Goal: Answer question/provide support: Share knowledge or assist other users

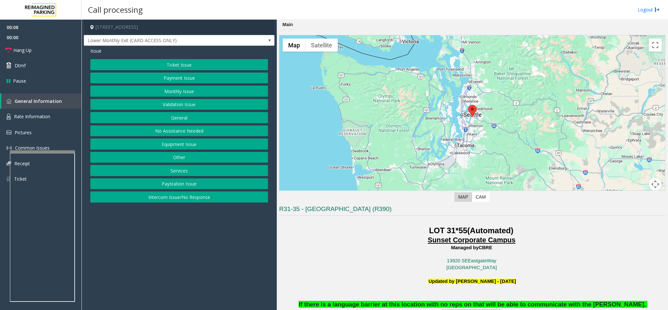
click at [175, 149] on button "Equipment Issue" at bounding box center [179, 143] width 178 height 11
click at [178, 200] on button "Equipment Testing" at bounding box center [179, 196] width 178 height 11
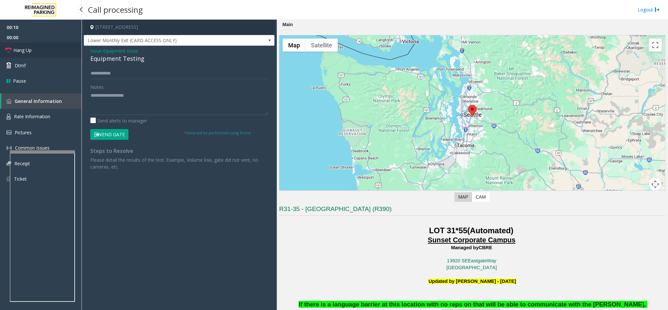
click at [28, 45] on link "Hang Up" at bounding box center [41, 49] width 82 height 15
click at [106, 59] on div "Equipment Testing" at bounding box center [179, 58] width 178 height 9
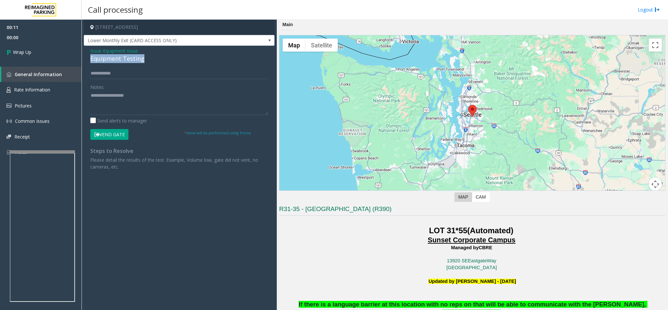
click at [106, 59] on div "Equipment Testing" at bounding box center [179, 58] width 178 height 9
drag, startPoint x: 106, startPoint y: 59, endPoint x: 114, endPoint y: 59, distance: 7.5
click at [107, 59] on div "Equipment Testing" at bounding box center [179, 58] width 178 height 9
type textarea "**********"
click at [42, 56] on link "Wrap Up" at bounding box center [41, 51] width 82 height 19
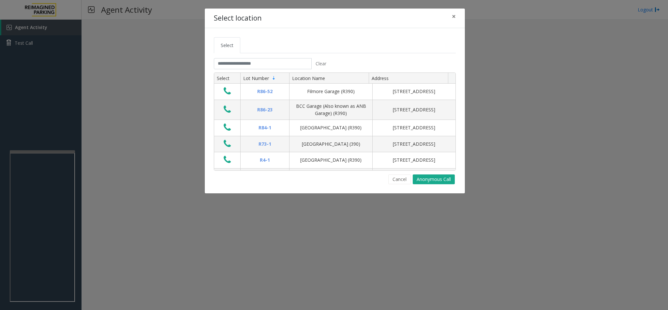
click at [244, 56] on tabset "Select Clear Select Lot Number Location Name Address R86-[GEOGRAPHIC_DATA][STRE…" at bounding box center [335, 110] width 242 height 147
click at [240, 62] on input "text" at bounding box center [263, 63] width 98 height 11
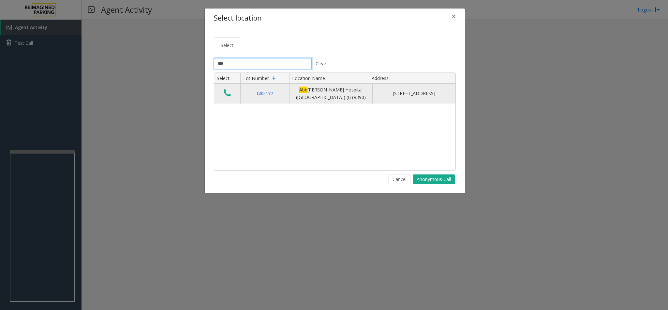
type input "***"
click at [229, 96] on icon "Data table" at bounding box center [227, 92] width 7 height 9
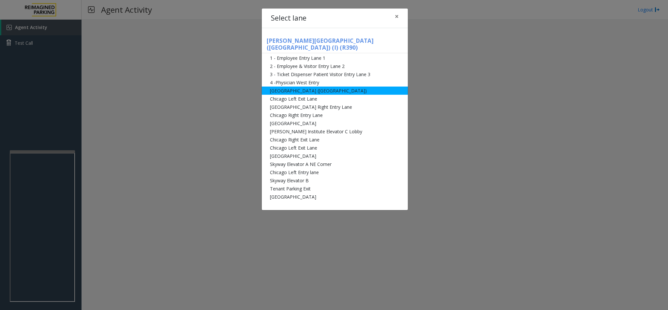
click at [297, 86] on li "[GEOGRAPHIC_DATA] ([GEOGRAPHIC_DATA])" at bounding box center [335, 90] width 146 height 8
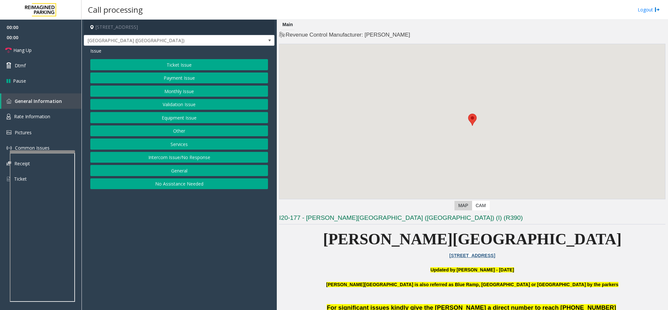
click at [189, 60] on button "Ticket Issue" at bounding box center [179, 64] width 178 height 11
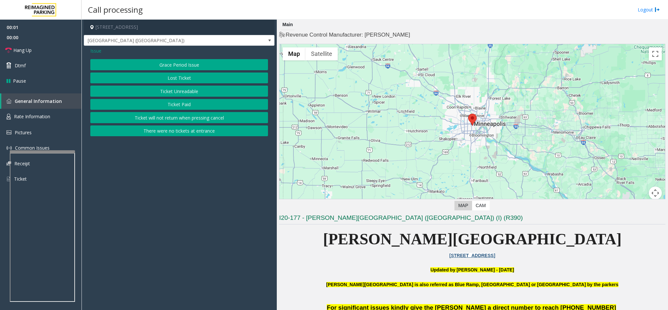
click at [189, 95] on button "Ticket Unreadable" at bounding box center [179, 90] width 178 height 11
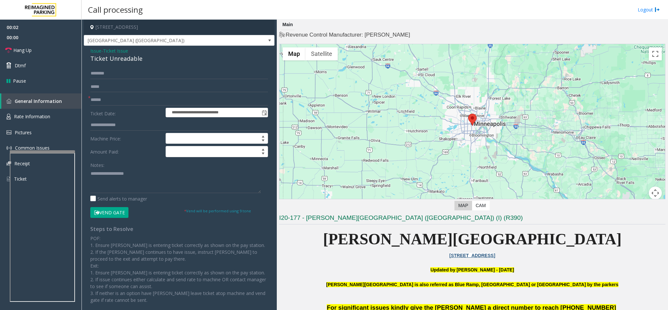
click at [118, 59] on div "Ticket Unreadable" at bounding box center [179, 58] width 178 height 9
click at [90, 171] on textarea at bounding box center [175, 180] width 171 height 24
type textarea "**********"
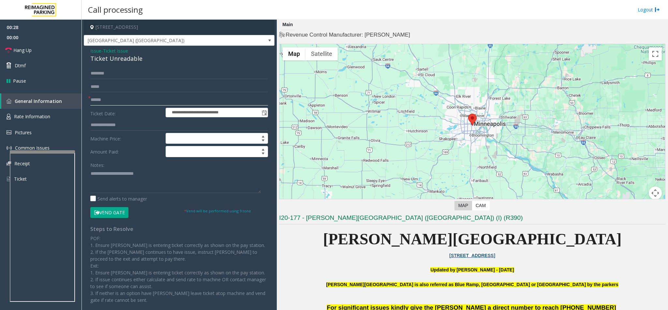
click at [124, 100] on input "text" at bounding box center [179, 99] width 178 height 11
type input "**"
click at [156, 173] on textarea at bounding box center [175, 180] width 171 height 24
type textarea "**********"
click at [39, 50] on link "Hang Up" at bounding box center [41, 49] width 82 height 15
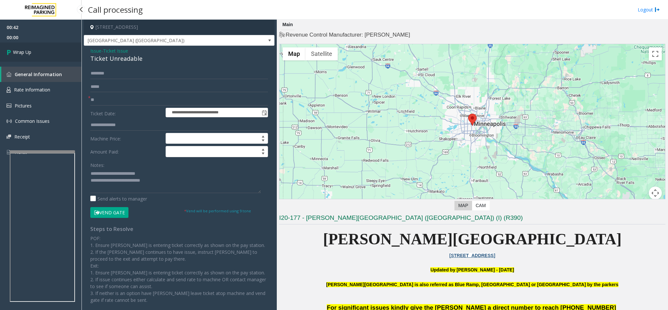
click at [39, 50] on link "Wrap Up" at bounding box center [41, 51] width 82 height 19
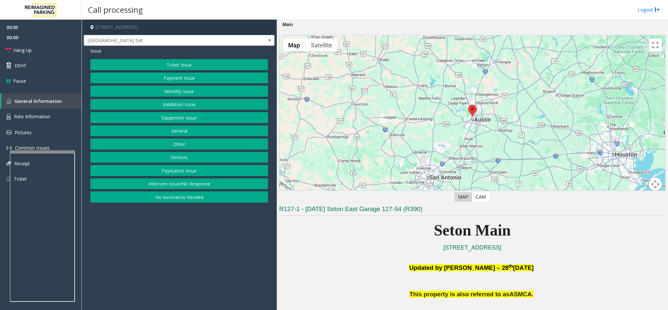
click at [196, 181] on button "Intercom Issue/No Response" at bounding box center [179, 183] width 178 height 11
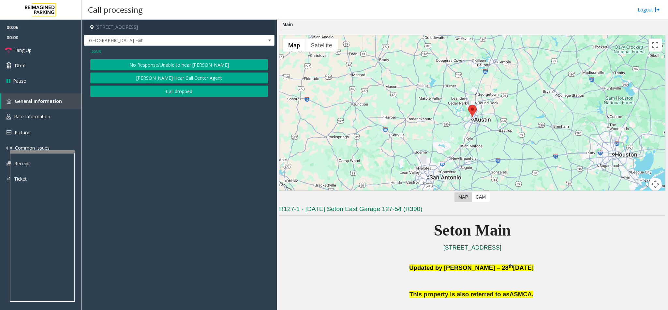
click at [173, 62] on button "No Response/Unable to hear [PERSON_NAME]" at bounding box center [179, 64] width 178 height 11
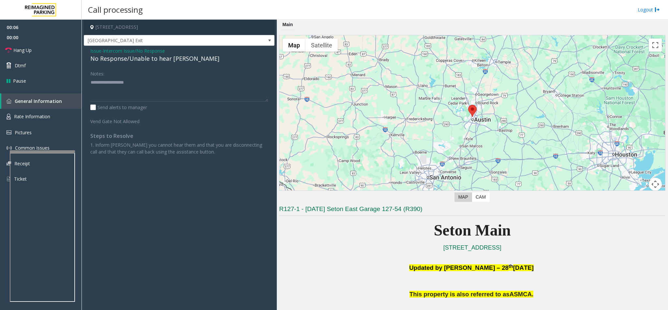
click at [150, 60] on div "No Response/Unable to hear [PERSON_NAME]" at bounding box center [179, 58] width 178 height 9
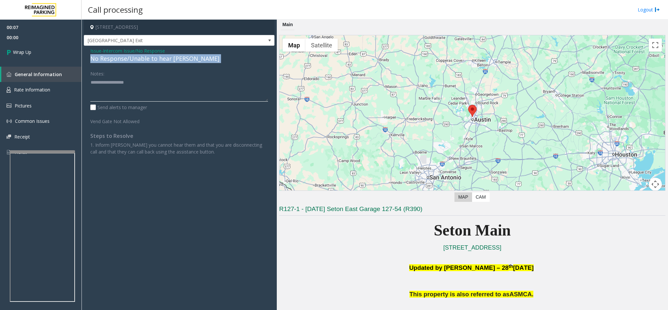
type textarea "**********"
drag, startPoint x: 96, startPoint y: 49, endPoint x: 131, endPoint y: 59, distance: 36.9
click at [95, 49] on span "Issue" at bounding box center [95, 50] width 11 height 7
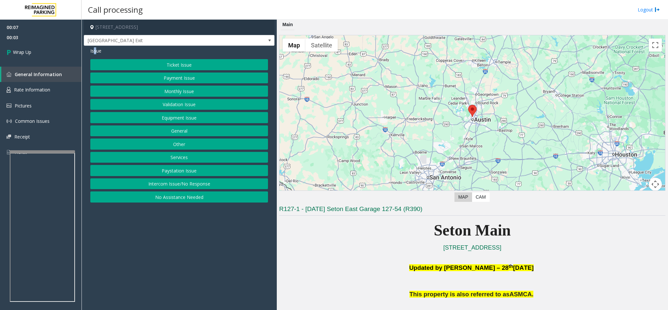
drag, startPoint x: 203, startPoint y: 185, endPoint x: 181, endPoint y: 163, distance: 30.4
click at [202, 185] on button "Intercom Issue/No Response" at bounding box center [179, 183] width 178 height 11
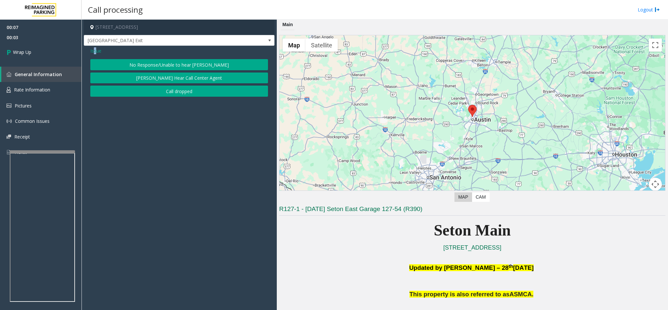
drag, startPoint x: 179, startPoint y: 92, endPoint x: 171, endPoint y: 90, distance: 9.1
click at [171, 90] on button "Call dropped" at bounding box center [179, 90] width 178 height 11
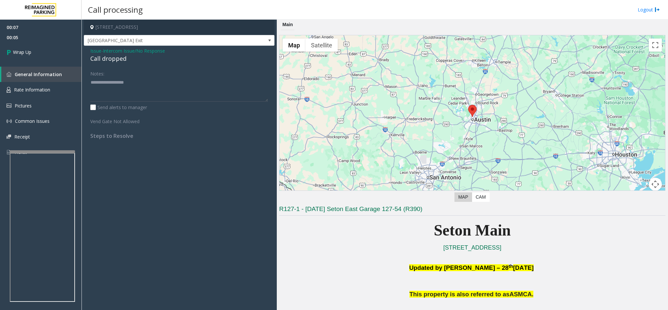
click at [114, 60] on div "Call dropped" at bounding box center [179, 58] width 178 height 9
type textarea "**********"
click at [54, 49] on link "Wrap Up" at bounding box center [41, 51] width 82 height 19
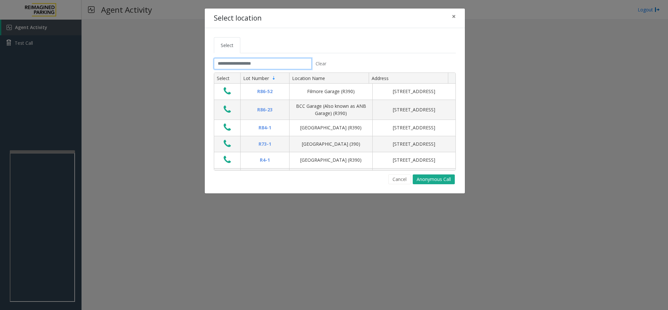
click at [224, 65] on input "text" at bounding box center [263, 63] width 98 height 11
click at [224, 62] on input "text" at bounding box center [263, 63] width 98 height 11
click at [217, 64] on input "text" at bounding box center [263, 63] width 98 height 11
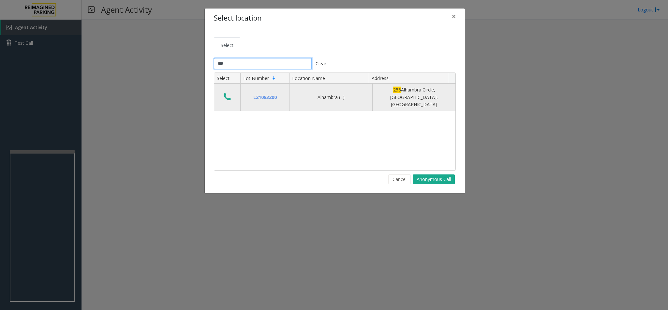
type input "***"
click at [219, 92] on td "Data table" at bounding box center [227, 96] width 26 height 27
click at [222, 94] on button "Data table" at bounding box center [227, 97] width 11 height 10
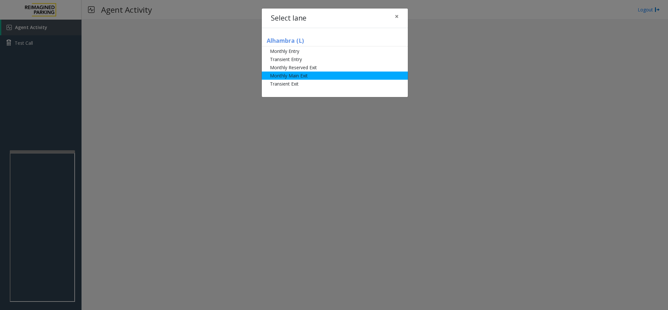
click at [289, 76] on li "Monthly Main Exit" at bounding box center [335, 75] width 146 height 8
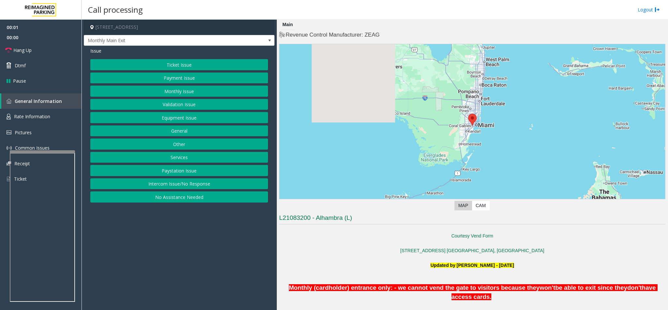
click at [169, 121] on button "Equipment Issue" at bounding box center [179, 117] width 178 height 11
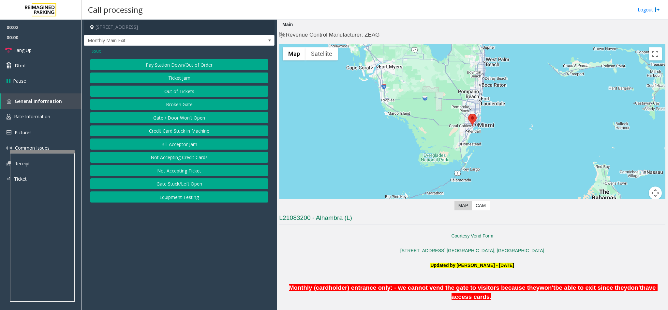
click at [169, 201] on button "Equipment Testing" at bounding box center [179, 196] width 178 height 11
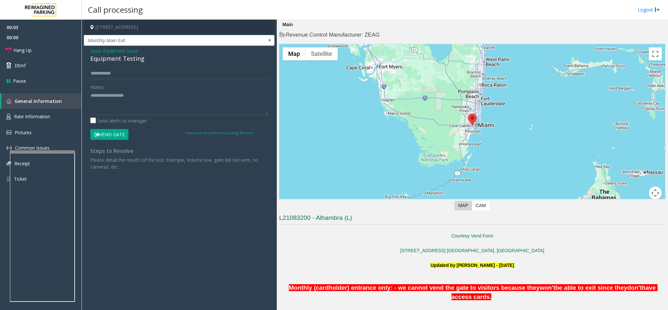
click at [98, 133] on icon at bounding box center [96, 134] width 5 height 5
click at [108, 54] on div "Equipment Testing" at bounding box center [179, 58] width 178 height 9
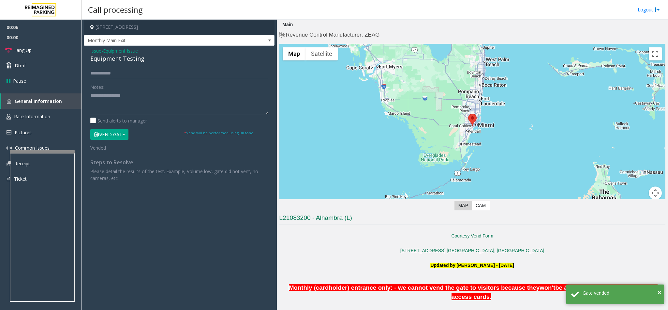
click at [140, 95] on textarea at bounding box center [179, 102] width 178 height 24
type textarea "**********"
click at [62, 53] on link "Hang Up" at bounding box center [41, 49] width 82 height 15
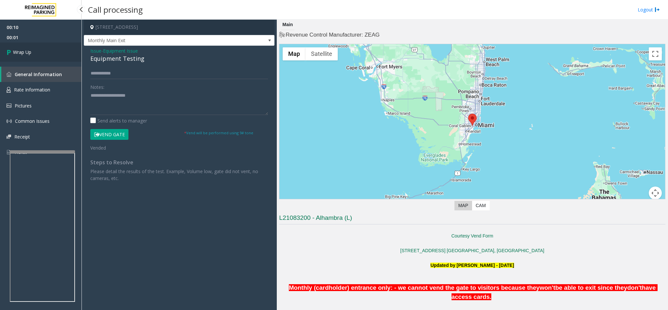
drag, startPoint x: 65, startPoint y: 49, endPoint x: 17, endPoint y: 25, distance: 53.7
click at [65, 48] on link "Wrap Up" at bounding box center [41, 51] width 82 height 19
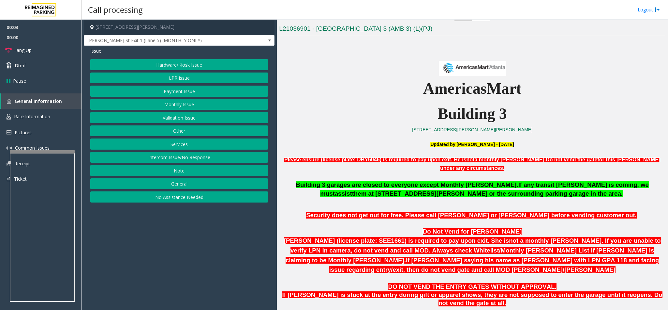
scroll to position [196, 0]
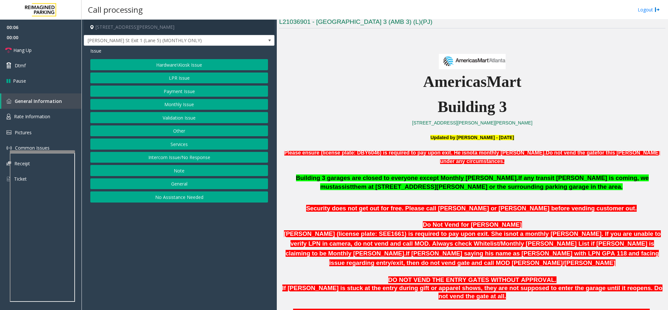
click at [180, 162] on button "Intercom Issue/No Response" at bounding box center [179, 157] width 178 height 11
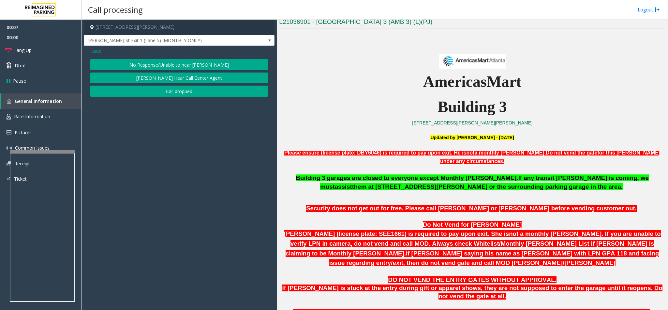
click at [163, 65] on button "No Response/Unable to hear [PERSON_NAME]" at bounding box center [179, 64] width 178 height 11
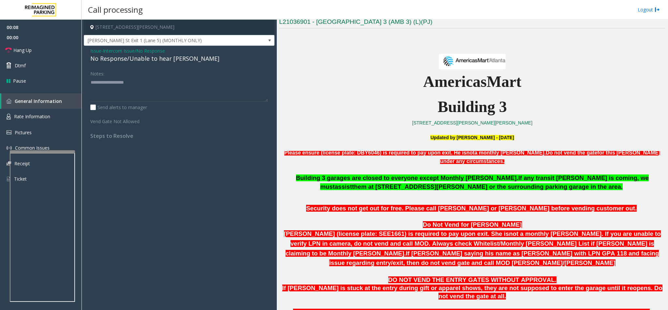
click at [147, 63] on div "No Response/Unable to hear [PERSON_NAME]" at bounding box center [179, 58] width 178 height 9
click at [94, 51] on span "Issue" at bounding box center [95, 50] width 11 height 7
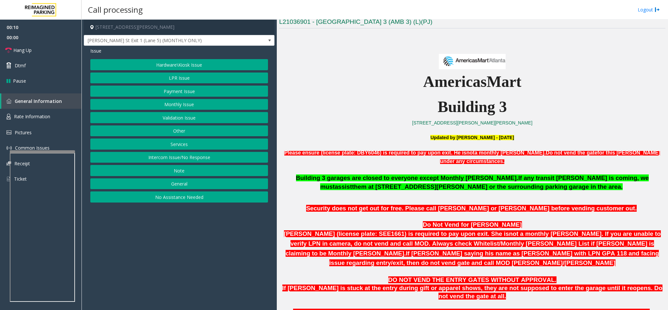
click at [168, 202] on button "No Assistance Needed" at bounding box center [179, 196] width 178 height 11
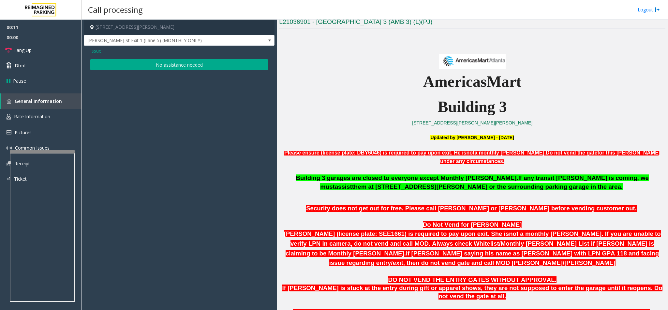
click at [135, 68] on button "No assistance needed" at bounding box center [179, 64] width 178 height 11
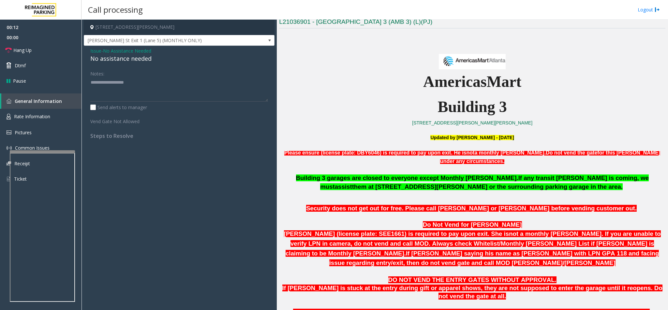
click at [112, 58] on div "No assistance needed" at bounding box center [179, 58] width 178 height 9
click at [112, 57] on div "No assistance needed" at bounding box center [179, 58] width 178 height 9
click at [143, 85] on textarea at bounding box center [179, 89] width 178 height 24
type textarea "**********"
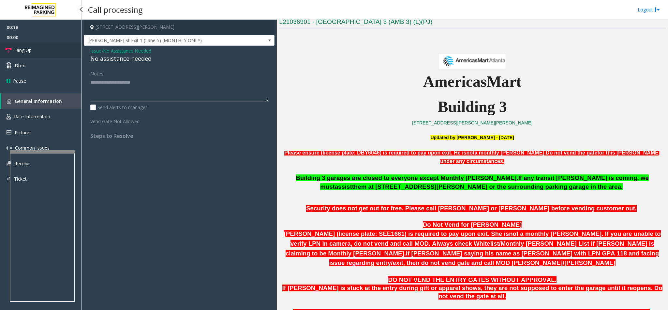
click at [40, 53] on link "Hang Up" at bounding box center [41, 49] width 82 height 15
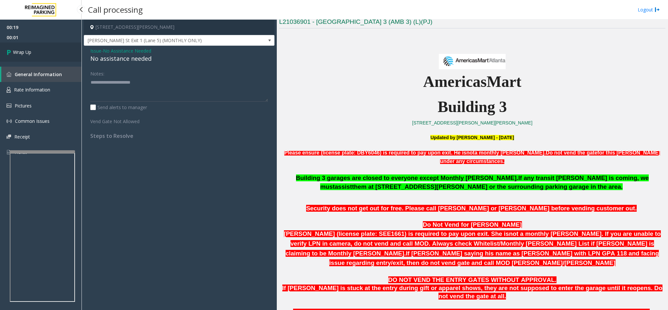
click at [45, 55] on link "Wrap Up" at bounding box center [41, 51] width 82 height 19
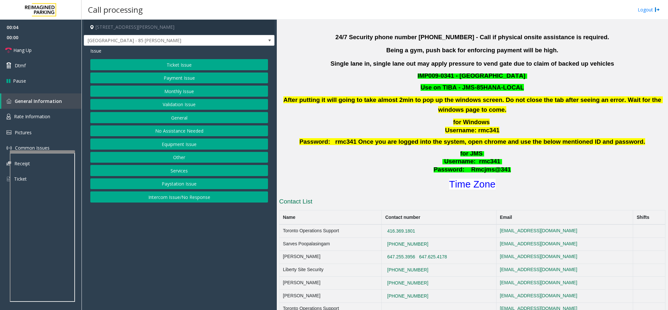
scroll to position [294, 0]
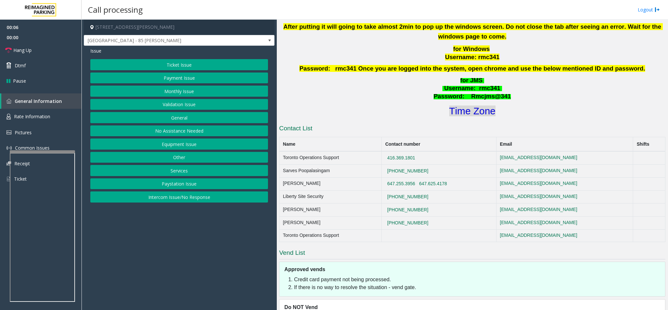
click at [472, 113] on font "Time Zone" at bounding box center [472, 110] width 46 height 11
click at [174, 107] on button "Validation Issue" at bounding box center [179, 104] width 178 height 11
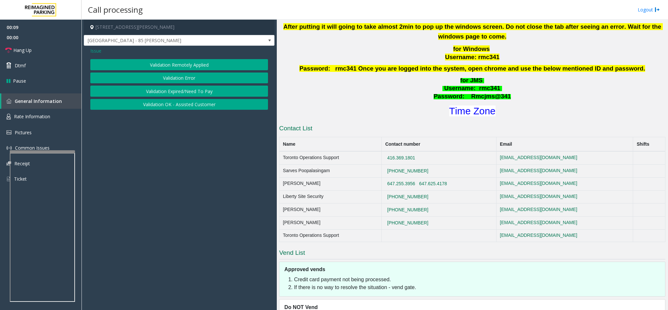
click at [190, 80] on button "Validation Error" at bounding box center [179, 77] width 178 height 11
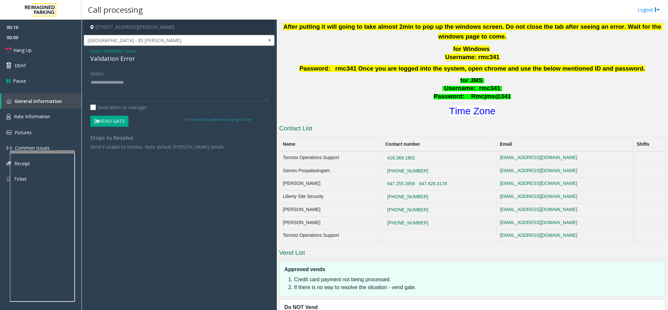
click at [104, 57] on div "Validation Error" at bounding box center [179, 58] width 178 height 9
click at [91, 82] on textarea at bounding box center [179, 89] width 178 height 24
drag, startPoint x: 148, startPoint y: 84, endPoint x: 159, endPoint y: 83, distance: 10.9
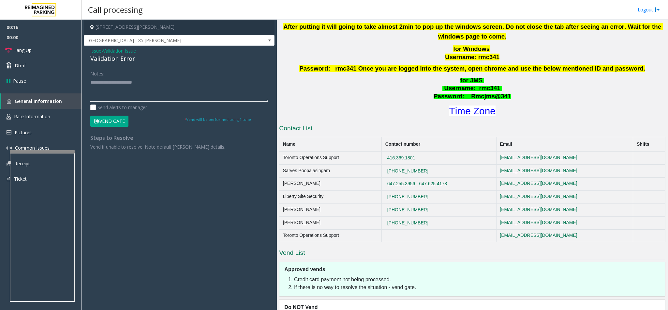
click at [149, 84] on textarea at bounding box center [179, 89] width 178 height 24
click at [97, 101] on textarea at bounding box center [179, 89] width 178 height 24
click at [110, 90] on textarea at bounding box center [179, 89] width 178 height 24
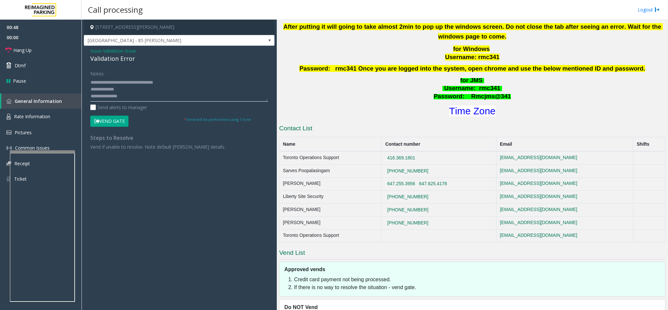
click at [107, 89] on textarea at bounding box center [179, 89] width 178 height 24
click at [137, 96] on textarea at bounding box center [179, 89] width 178 height 24
click at [130, 88] on textarea at bounding box center [179, 89] width 178 height 24
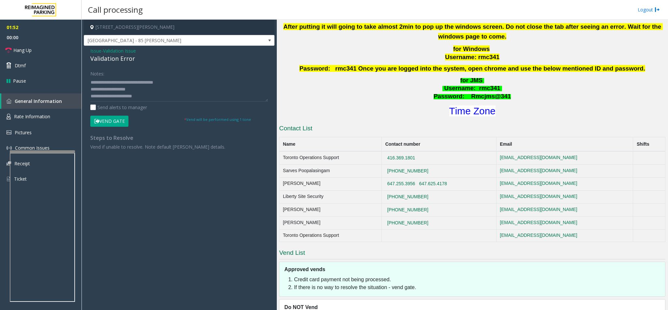
click at [107, 120] on button "Vend Gate" at bounding box center [109, 120] width 38 height 11
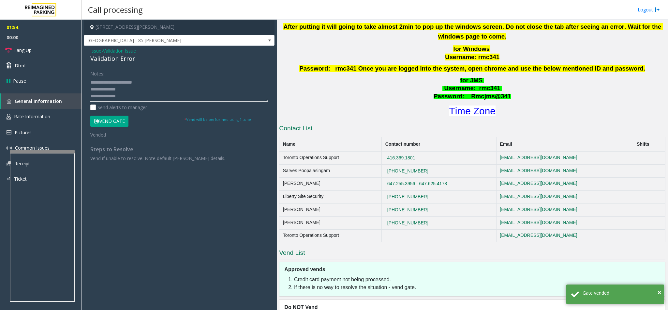
click at [143, 91] on textarea at bounding box center [179, 89] width 178 height 24
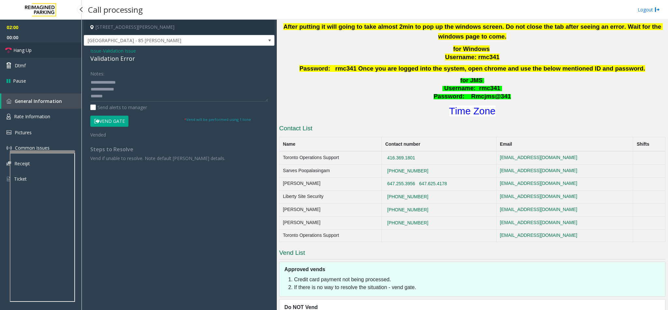
click at [47, 50] on link "Hang Up" at bounding box center [41, 49] width 82 height 15
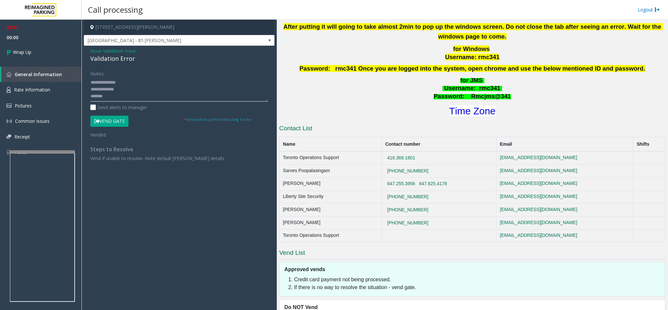
click at [106, 94] on textarea at bounding box center [179, 89] width 178 height 24
type textarea "**********"
click at [36, 49] on link "Wrap Up" at bounding box center [41, 51] width 82 height 19
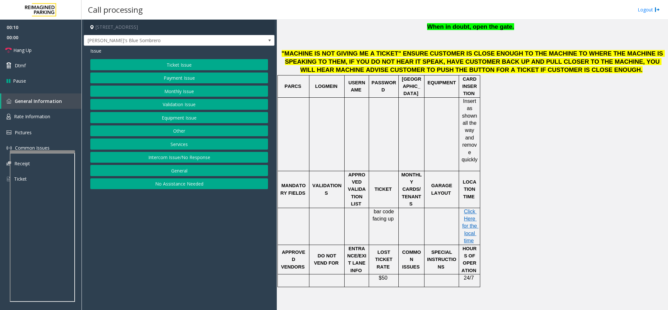
scroll to position [294, 0]
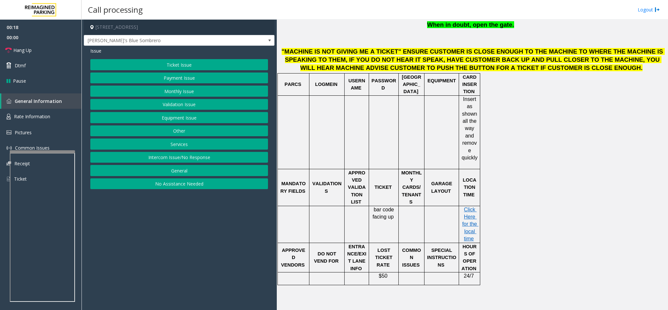
click at [183, 77] on button "Payment Issue" at bounding box center [179, 77] width 178 height 11
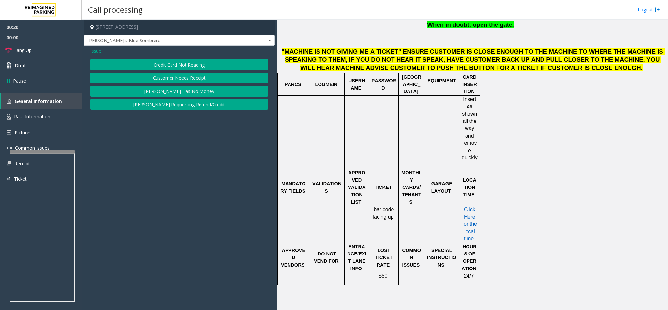
drag, startPoint x: 183, startPoint y: 64, endPoint x: 174, endPoint y: 52, distance: 15.3
click at [183, 63] on button "Credit Card Not Reading" at bounding box center [179, 64] width 178 height 11
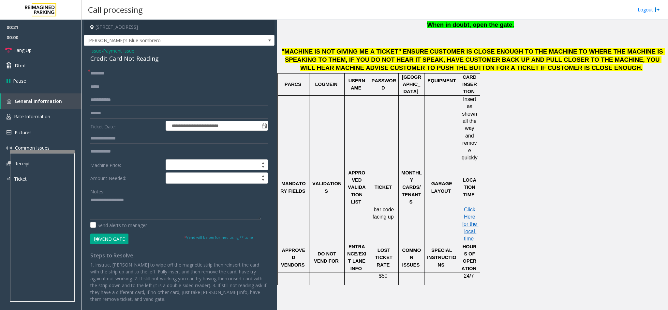
click at [126, 60] on div "Credit Card Not Reading" at bounding box center [179, 58] width 178 height 9
click at [91, 201] on textarea at bounding box center [175, 207] width 171 height 24
type textarea "**********"
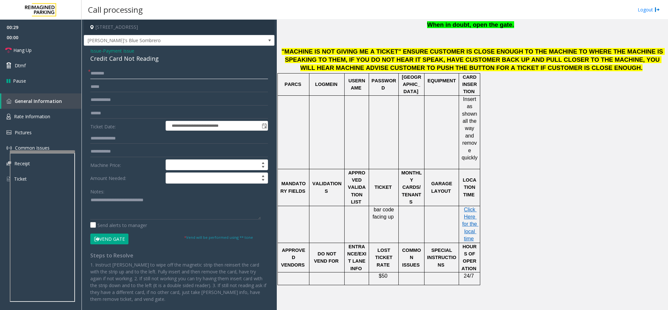
click at [98, 75] on input "text" at bounding box center [179, 73] width 178 height 11
type input "**"
click at [32, 48] on link "Hang Up" at bounding box center [41, 49] width 82 height 15
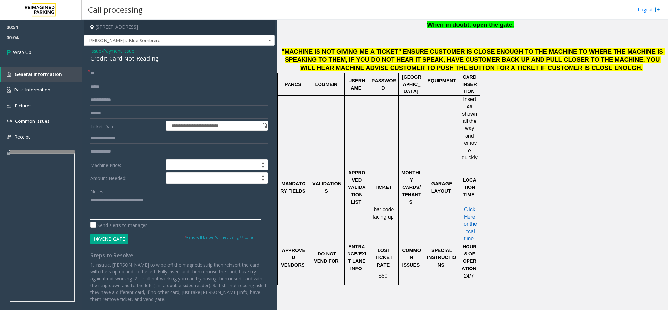
click at [171, 201] on textarea at bounding box center [175, 207] width 171 height 24
type textarea "**********"
click at [63, 52] on link "Wrap Up" at bounding box center [41, 51] width 82 height 19
